Goal: Task Accomplishment & Management: Complete application form

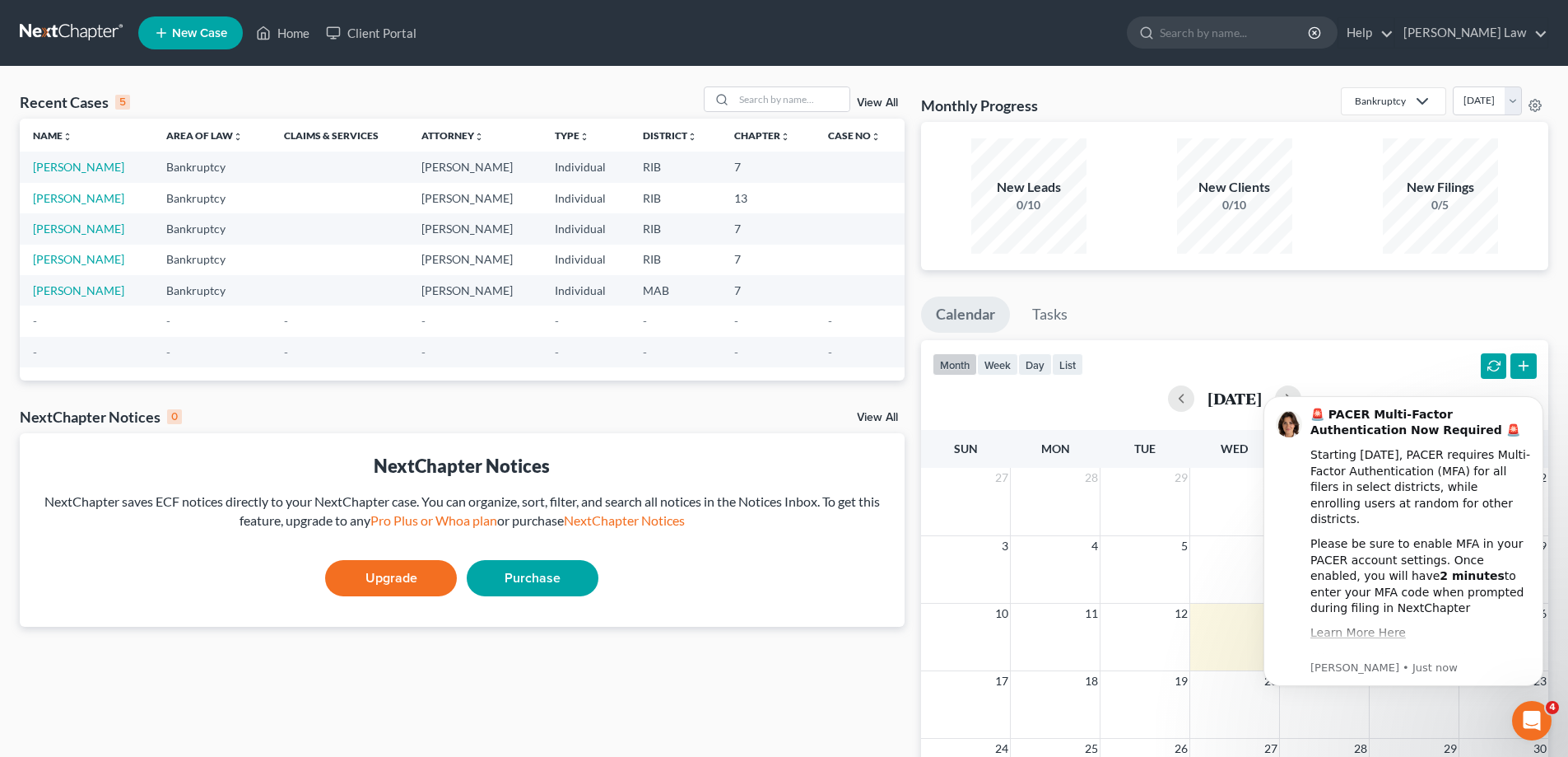
click at [180, 37] on span "New Case" at bounding box center [199, 33] width 55 height 12
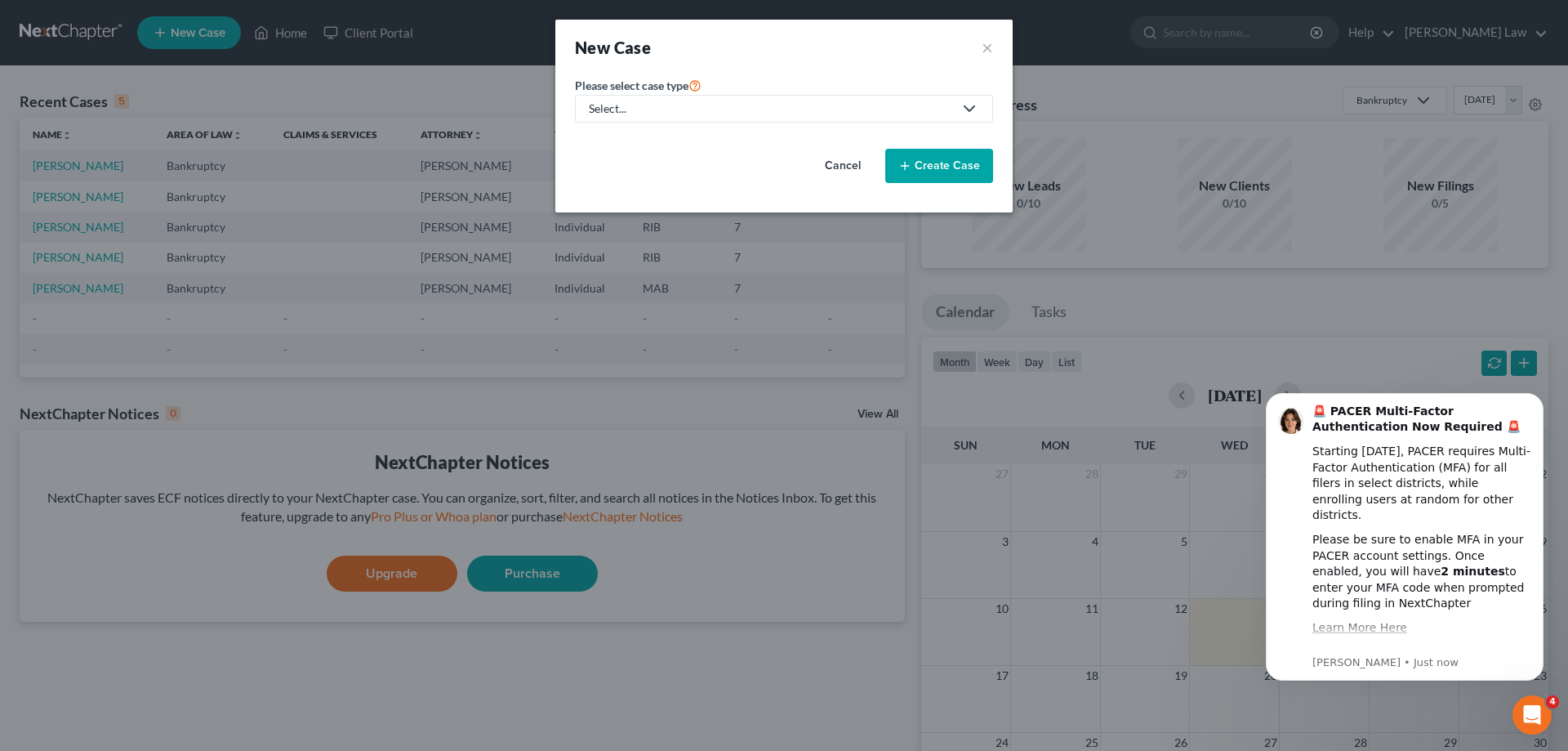
click at [636, 113] on div "Select..." at bounding box center [771, 108] width 364 height 16
click at [635, 146] on div "Bankruptcy" at bounding box center [662, 141] width 143 height 16
select select "71"
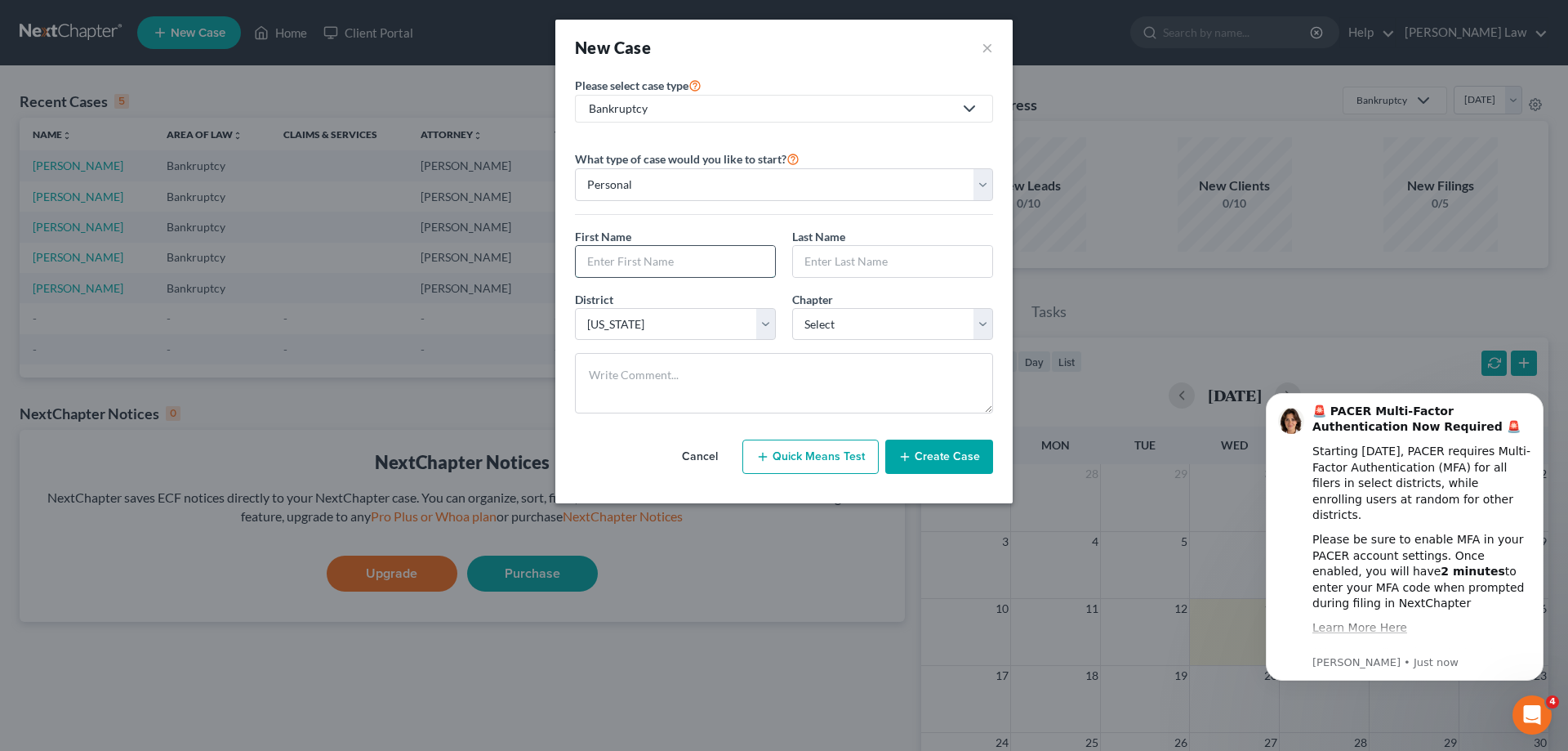
click at [675, 265] on input "text" at bounding box center [675, 261] width 199 height 31
type input "[PERSON_NAME]"
click at [990, 317] on select "Select 7 11 12 13" at bounding box center [893, 324] width 201 height 33
select select "0"
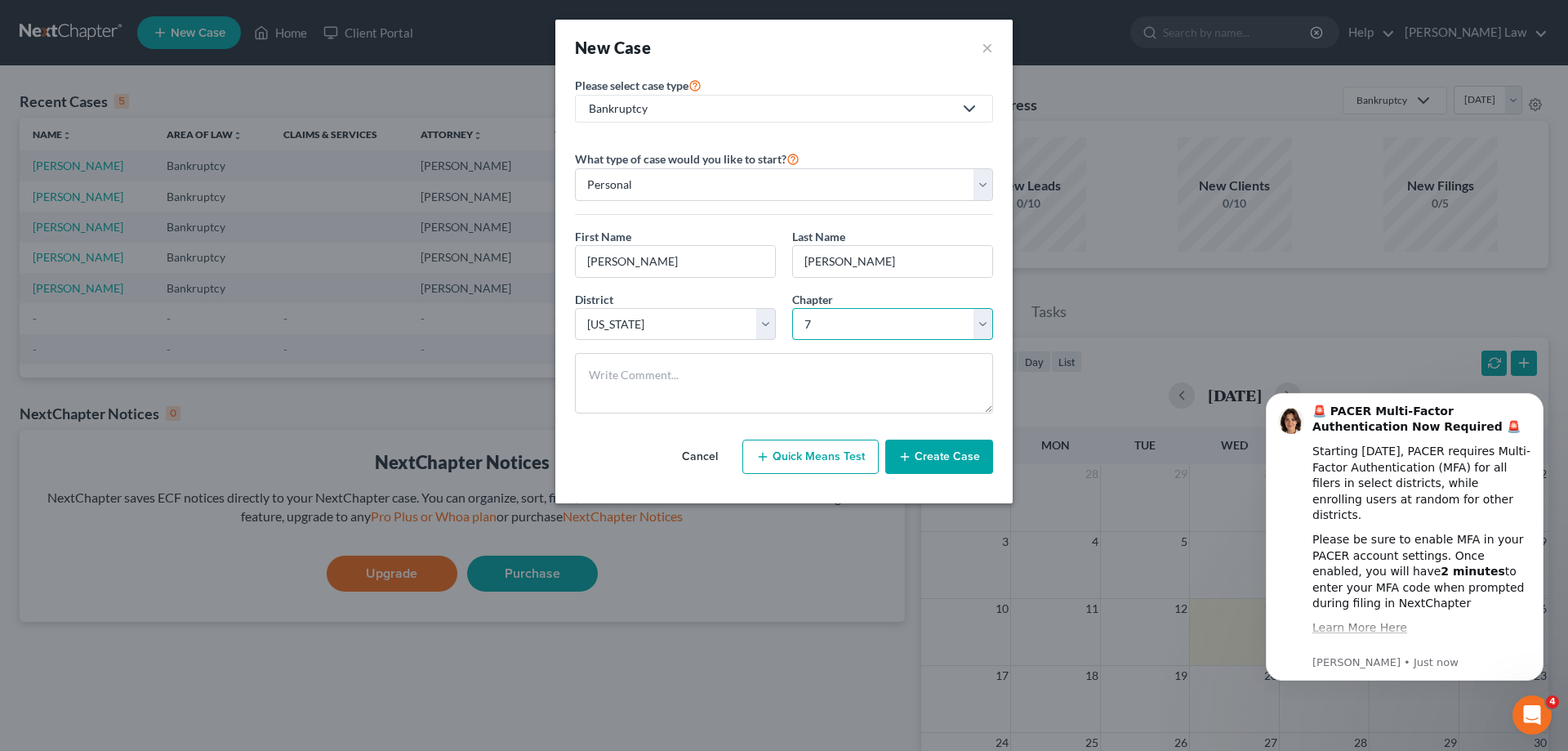
click at [792, 308] on select "Select 7 11 12 13" at bounding box center [893, 324] width 201 height 33
click at [927, 459] on button "Create Case" at bounding box center [939, 457] width 108 height 35
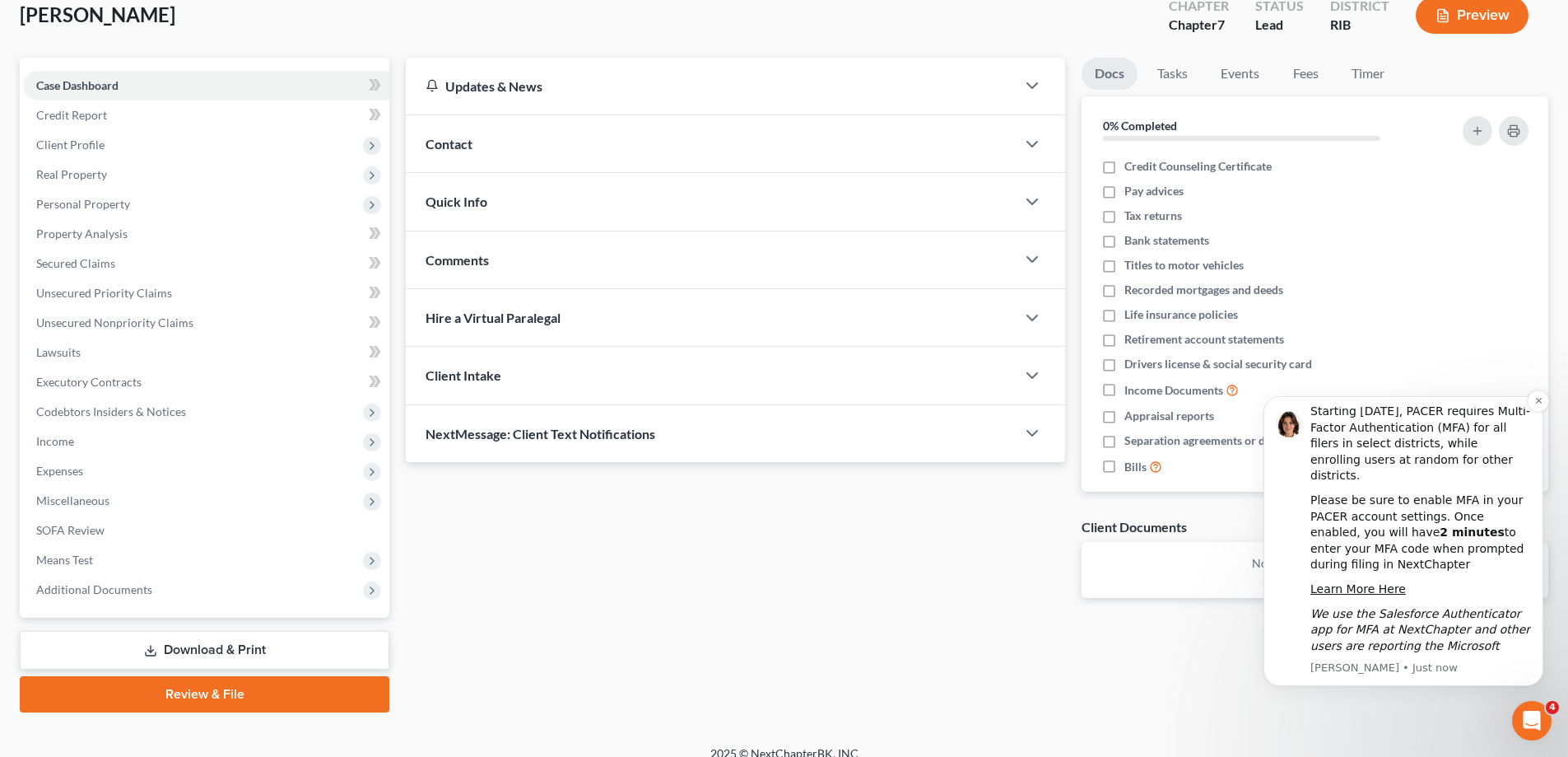
scroll to position [119, 0]
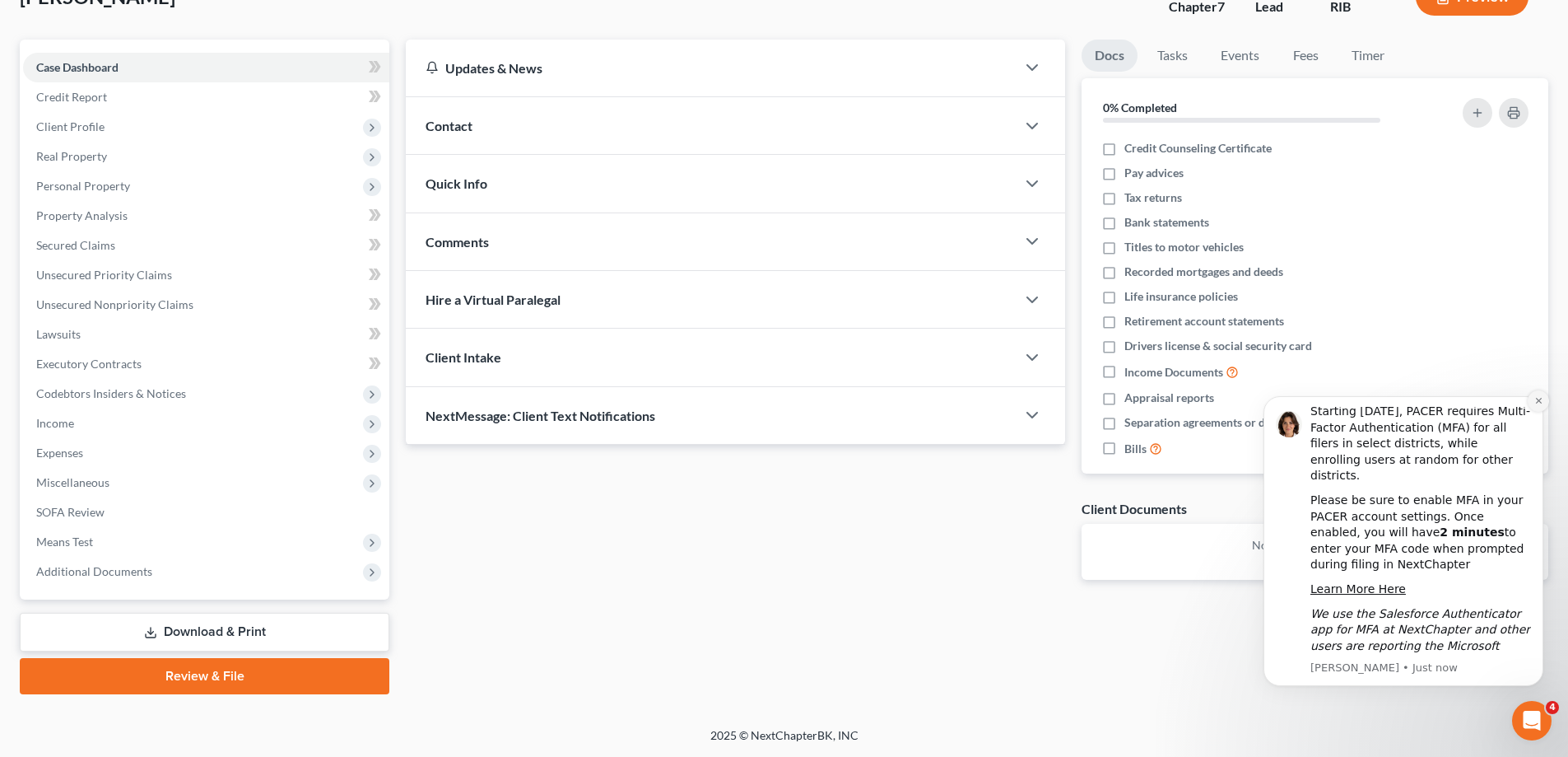
click at [1535, 394] on button "Dismiss notification" at bounding box center [1538, 401] width 22 height 22
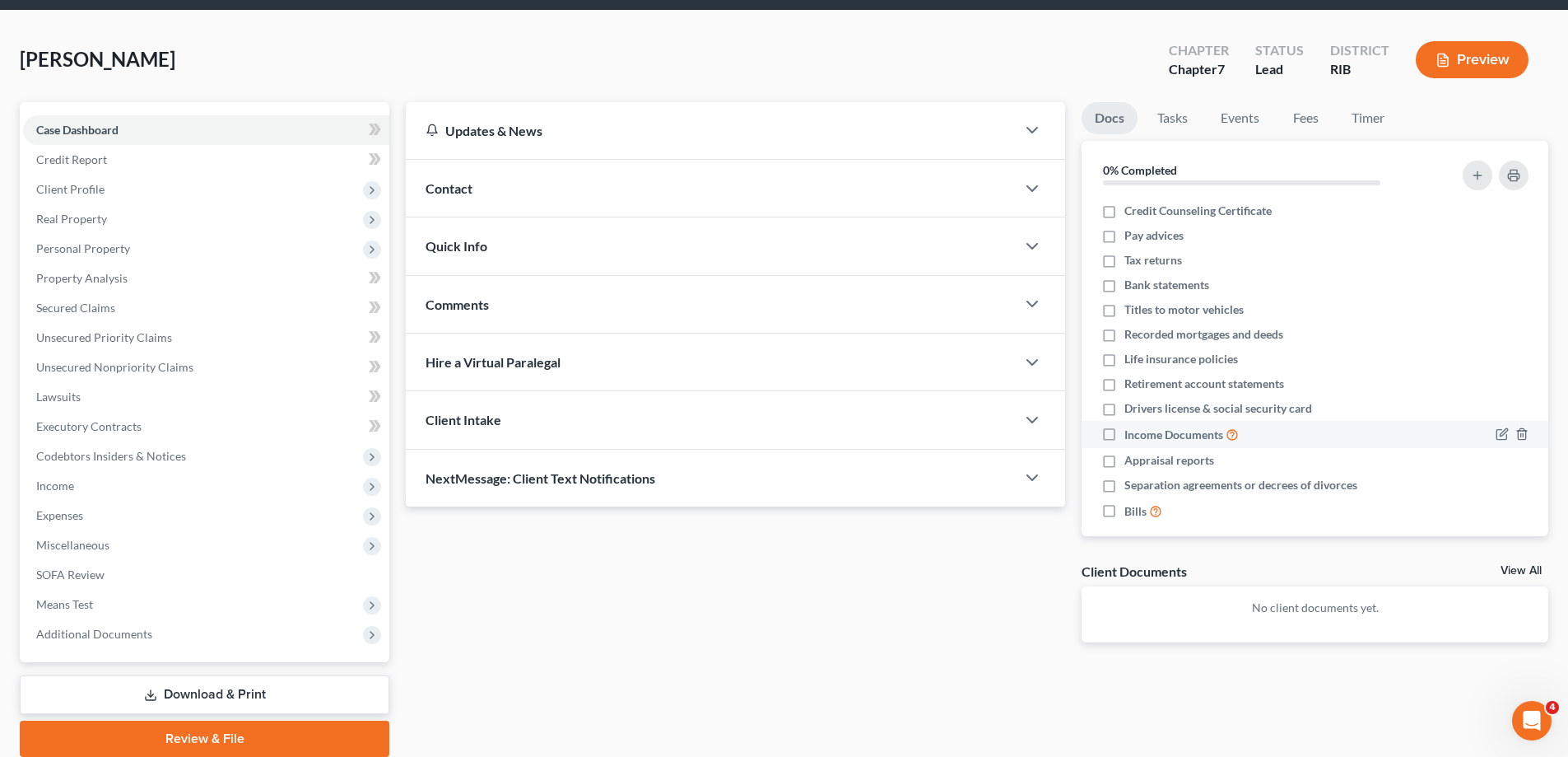
scroll to position [0, 0]
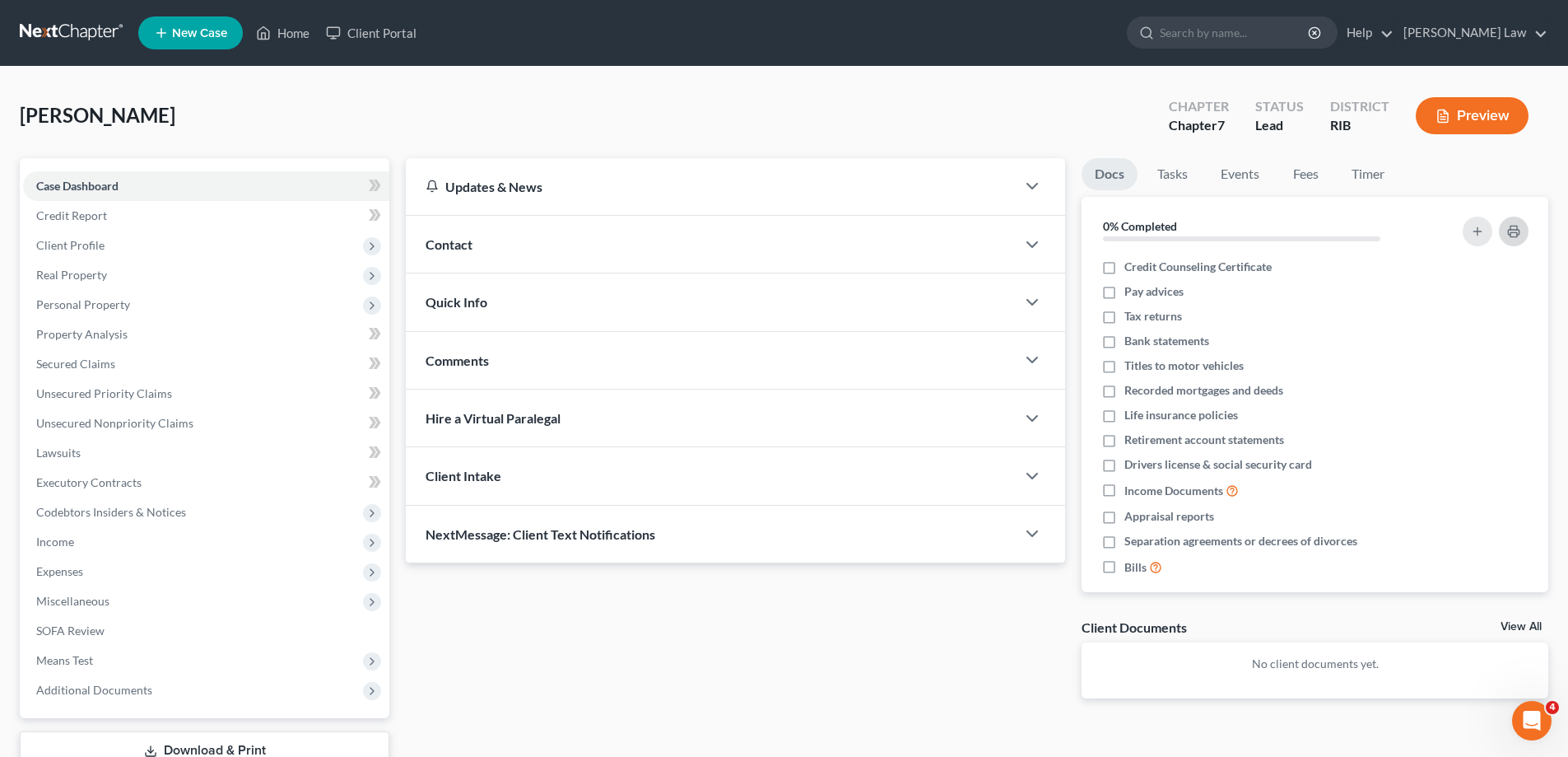
click at [1510, 229] on icon "button" at bounding box center [1513, 232] width 10 height 5
